Goal: Find contact information: Find contact information

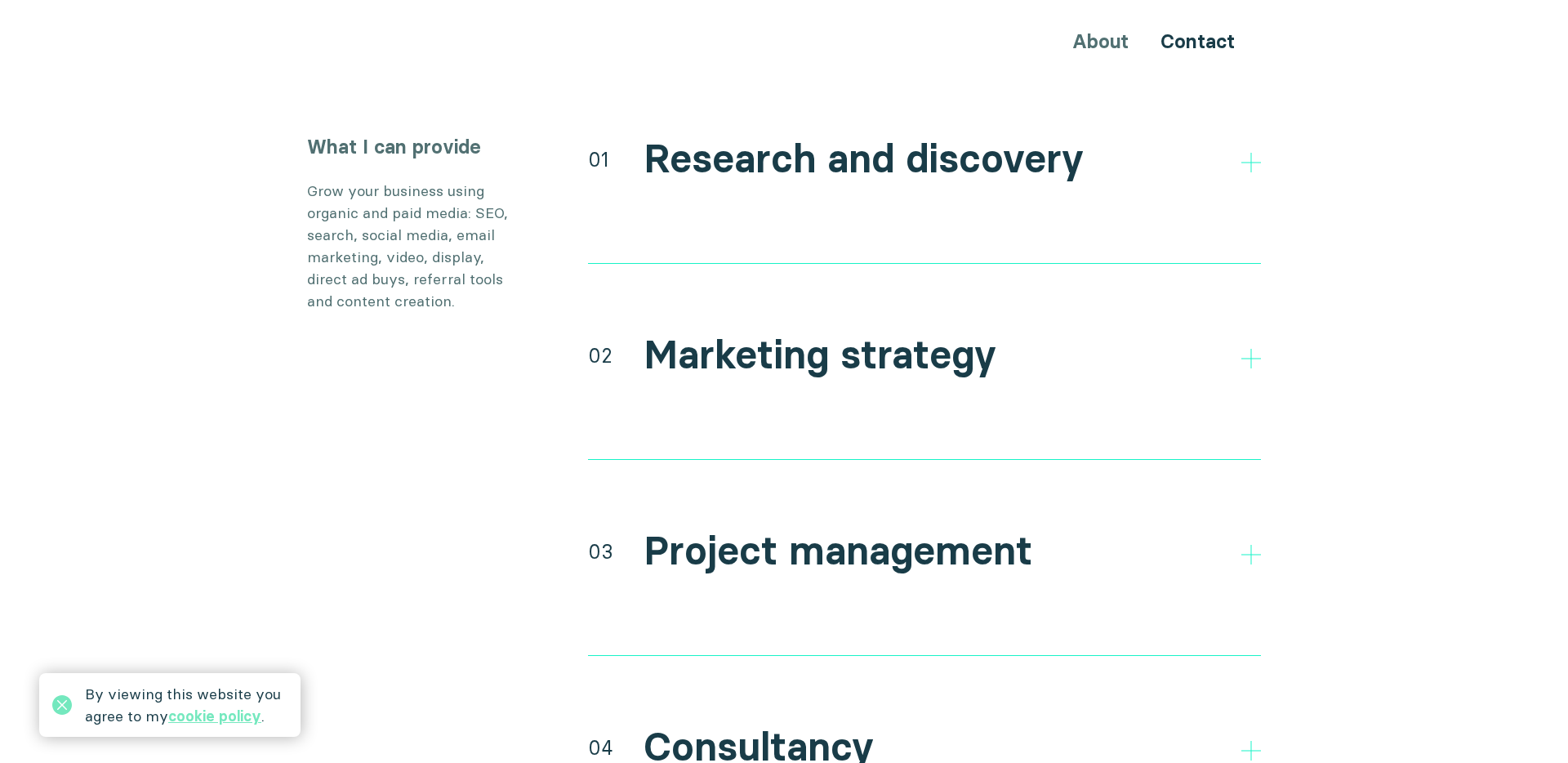
scroll to position [3035, 0]
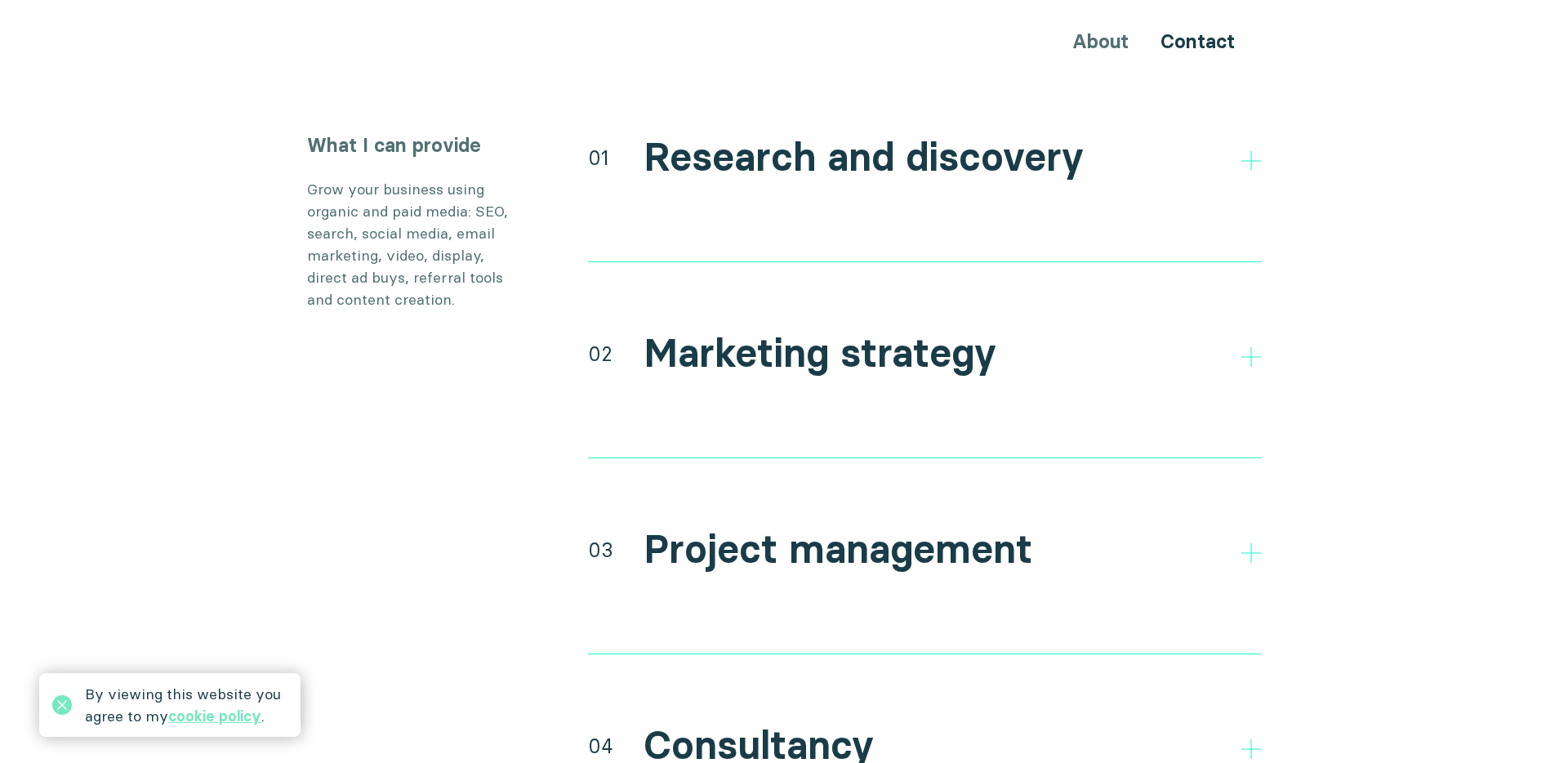
click at [925, 330] on h2 "Marketing strategy" at bounding box center [820, 353] width 352 height 48
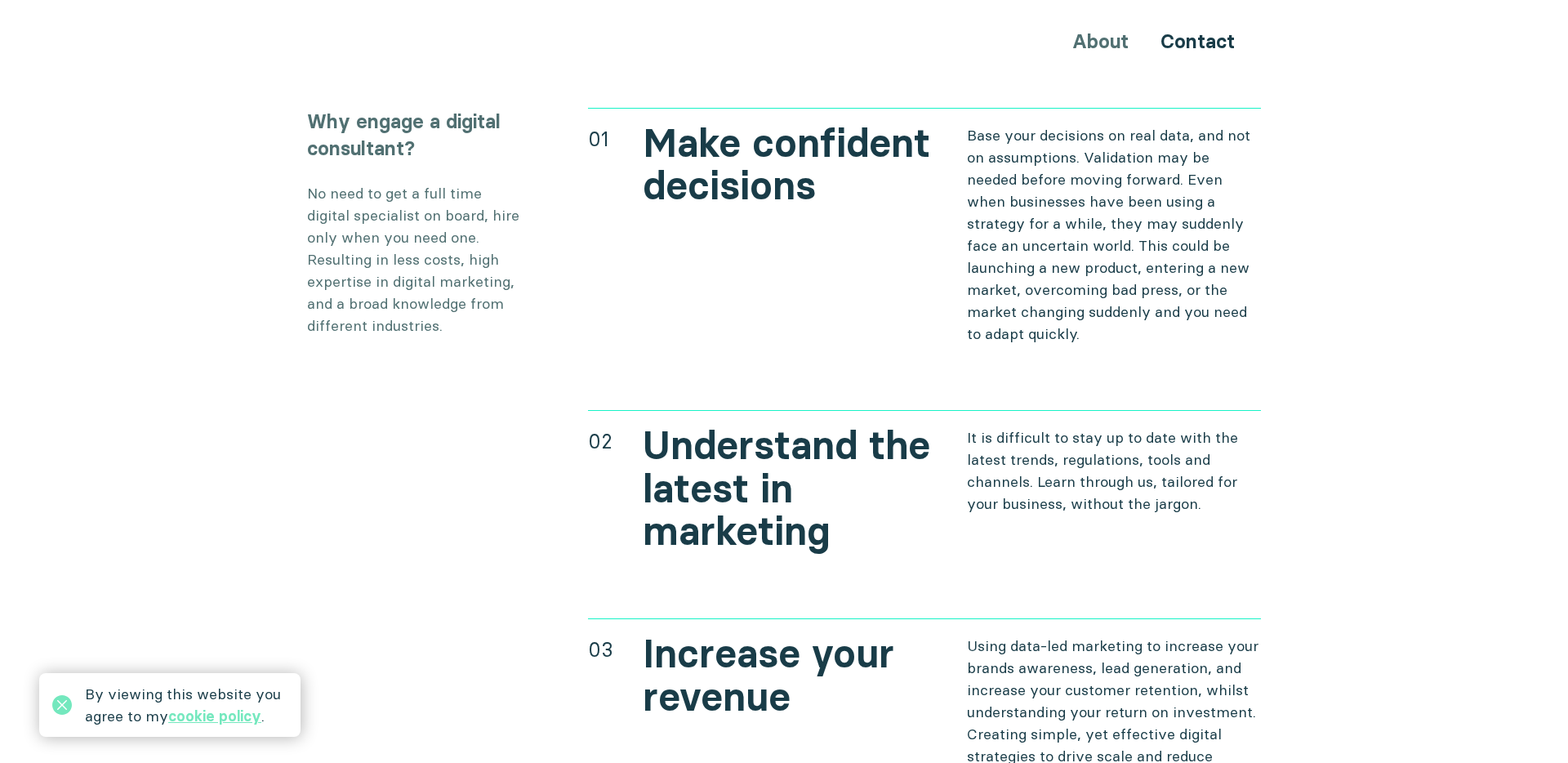
scroll to position [5779, 0]
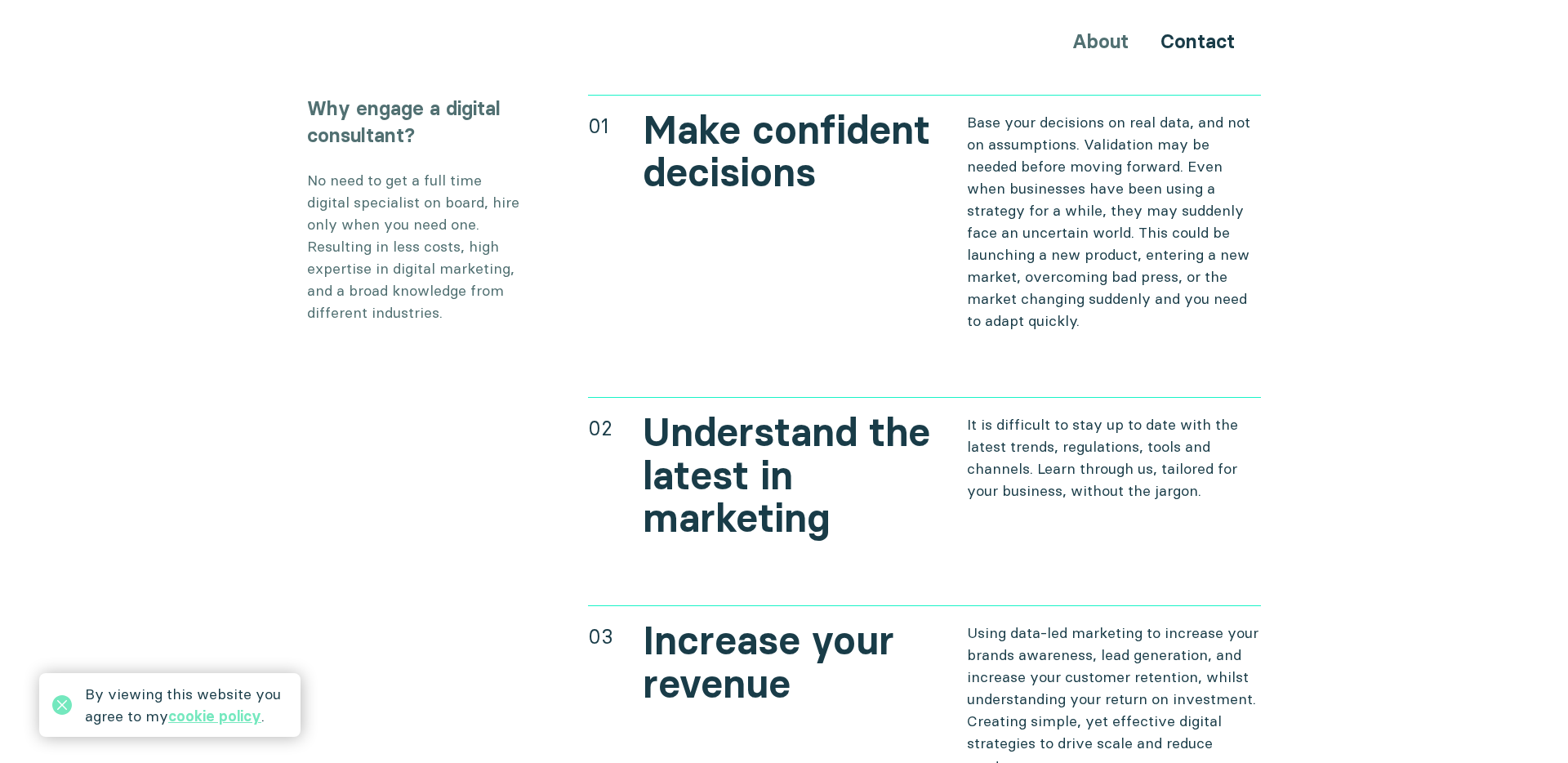
click at [1109, 44] on div "About Contact" at bounding box center [784, 41] width 980 height 31
click at [1097, 45] on div "About Contact" at bounding box center [784, 41] width 980 height 31
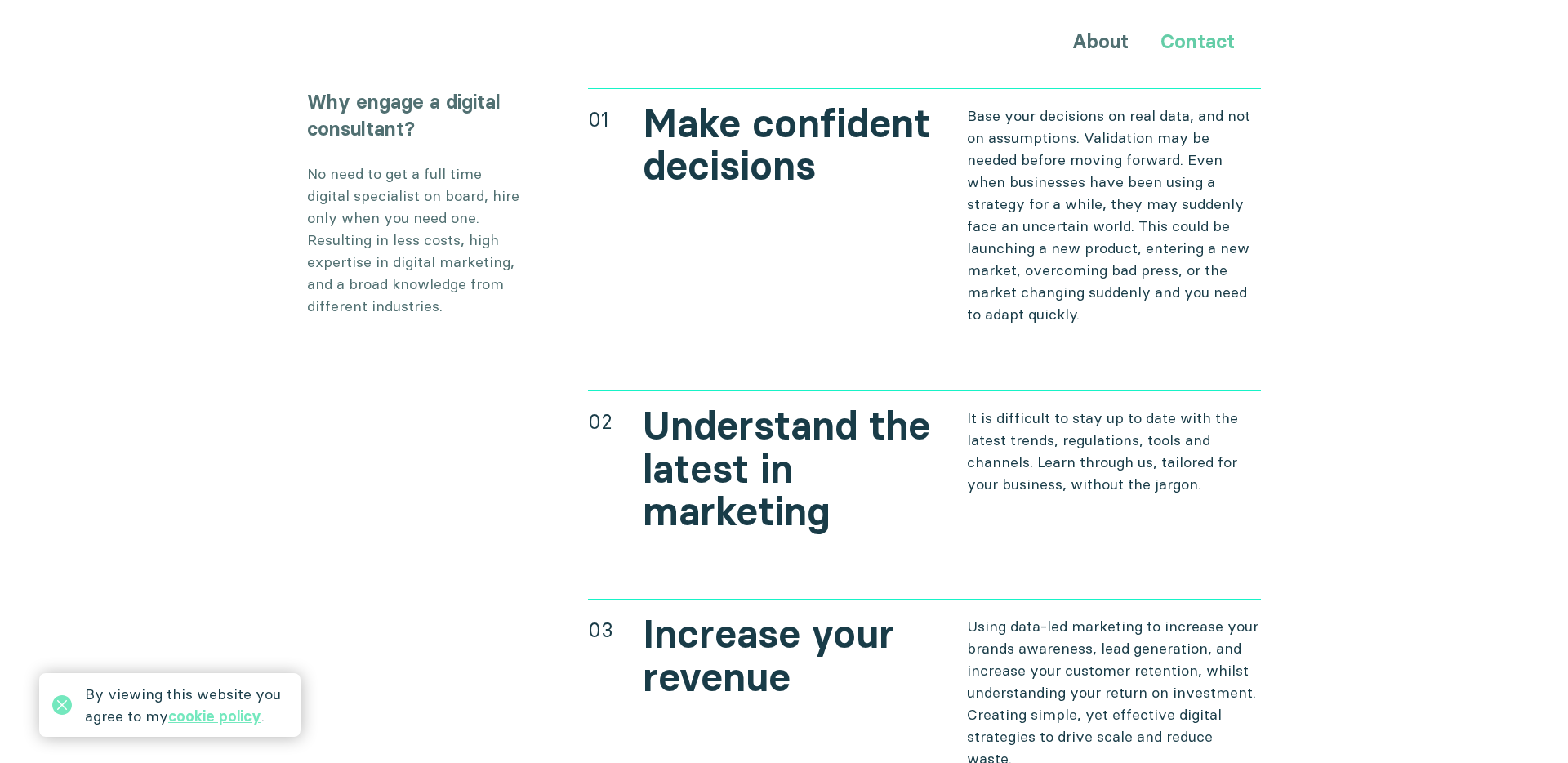
click at [1193, 39] on link "Contact" at bounding box center [1197, 42] width 74 height 24
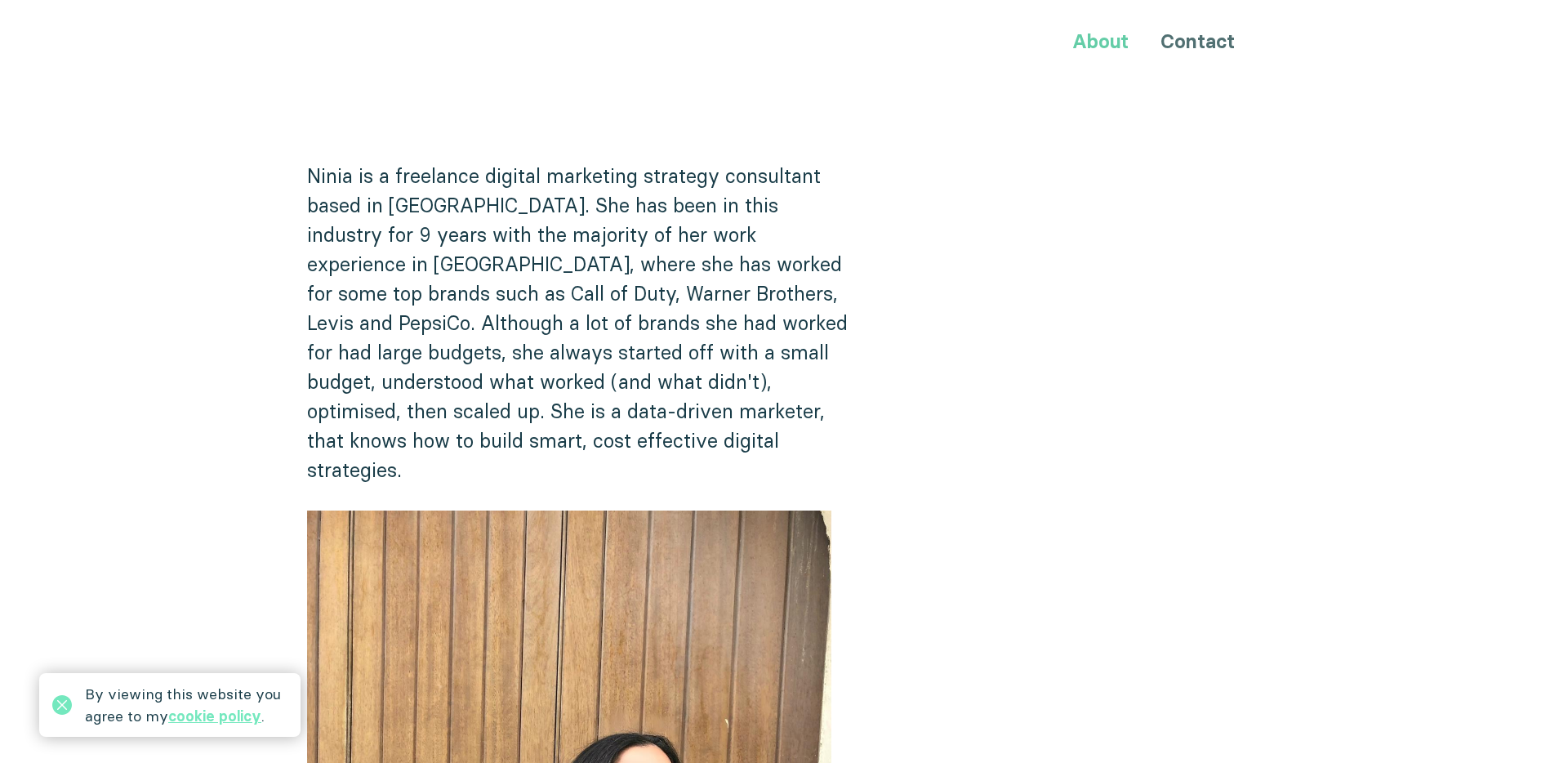
click at [1114, 46] on link "About" at bounding box center [1100, 42] width 56 height 24
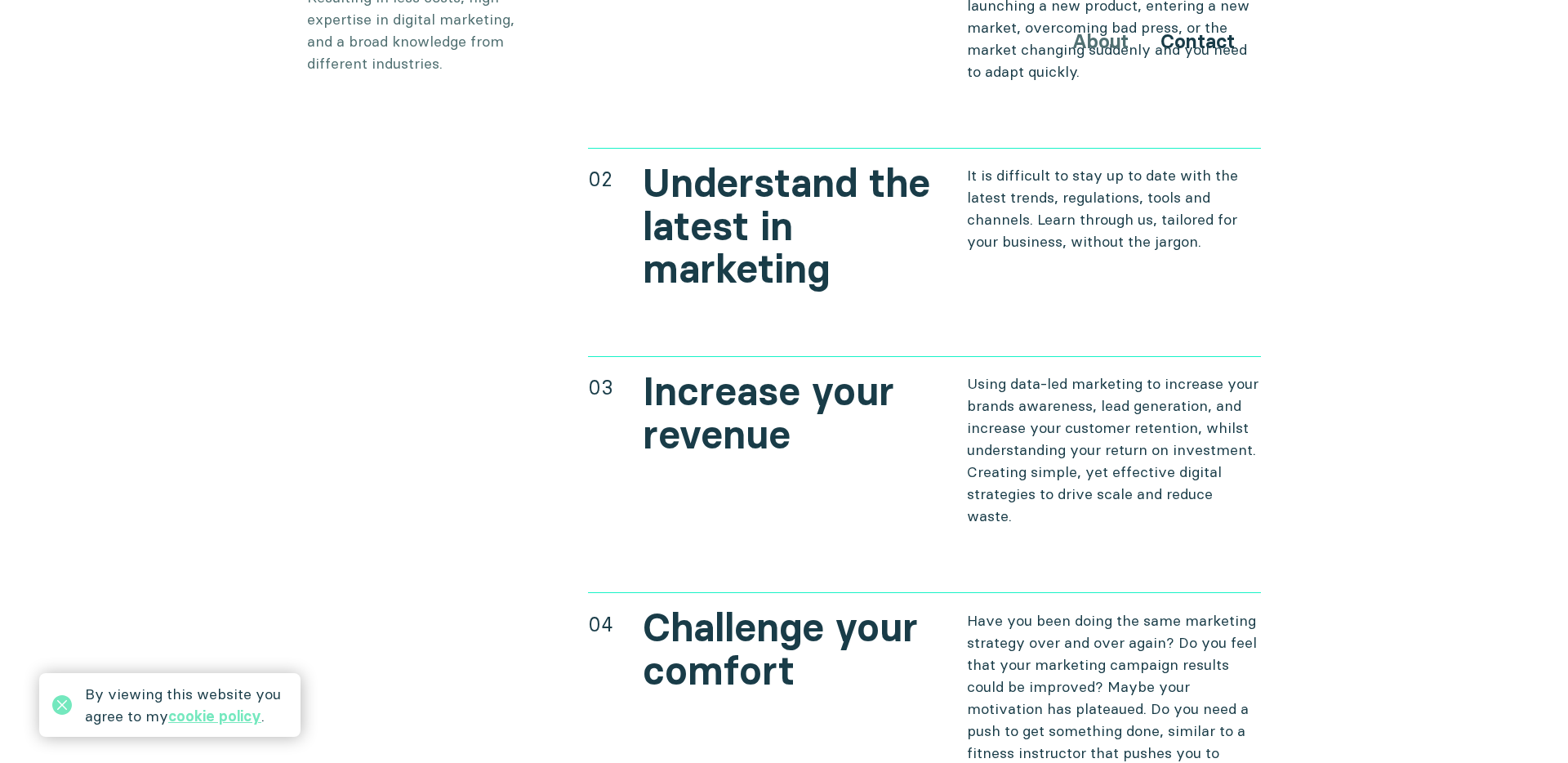
scroll to position [6695, 0]
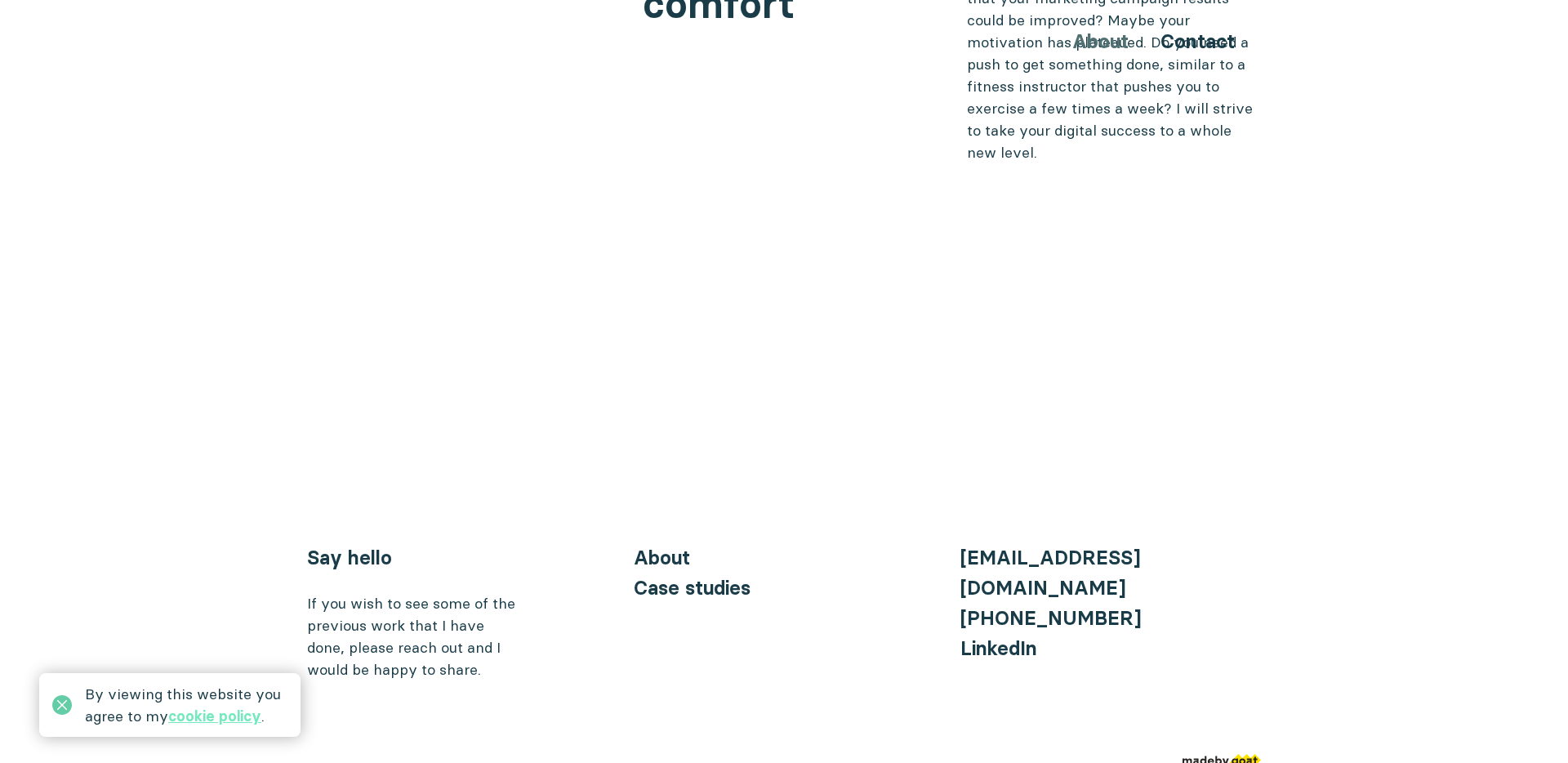
click at [59, 703] on icon at bounding box center [62, 705] width 20 height 20
